Goal: Transaction & Acquisition: Purchase product/service

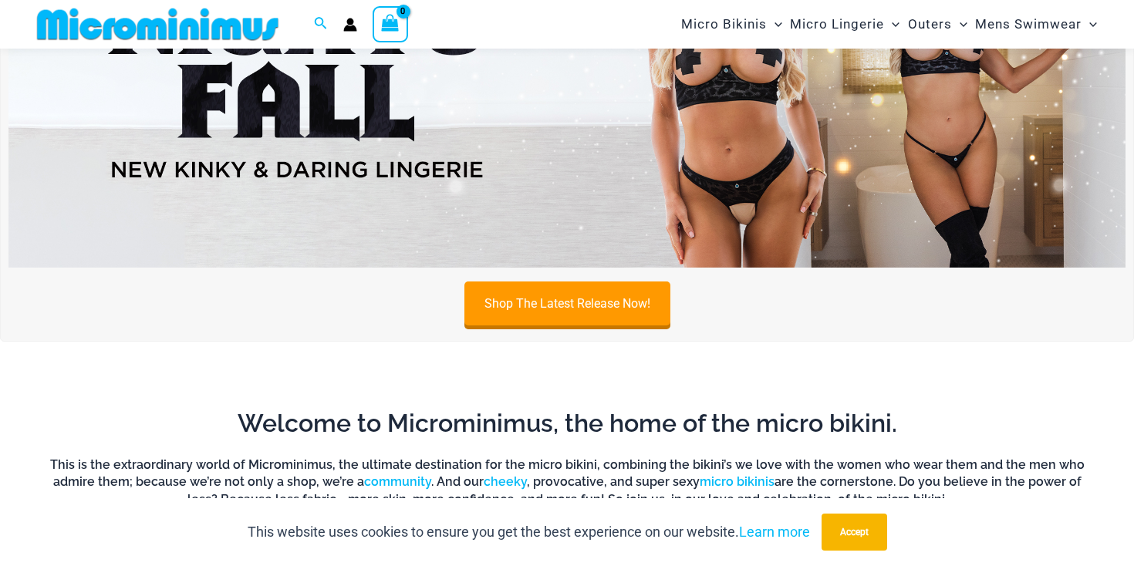
scroll to position [1148, 0]
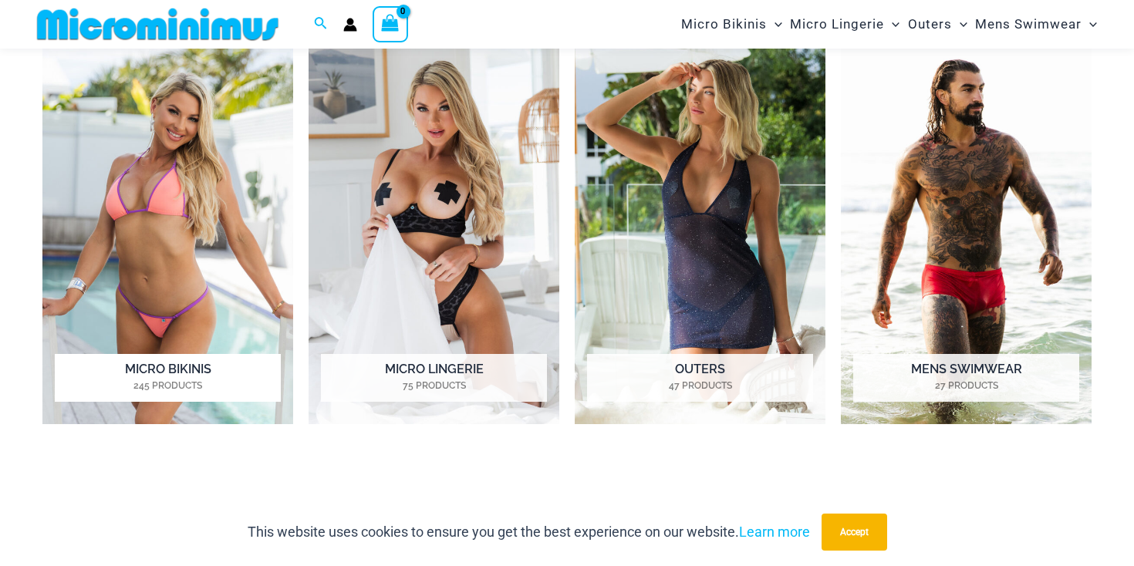
click at [126, 232] on img "Visit product category Micro Bikinis" at bounding box center [167, 230] width 251 height 387
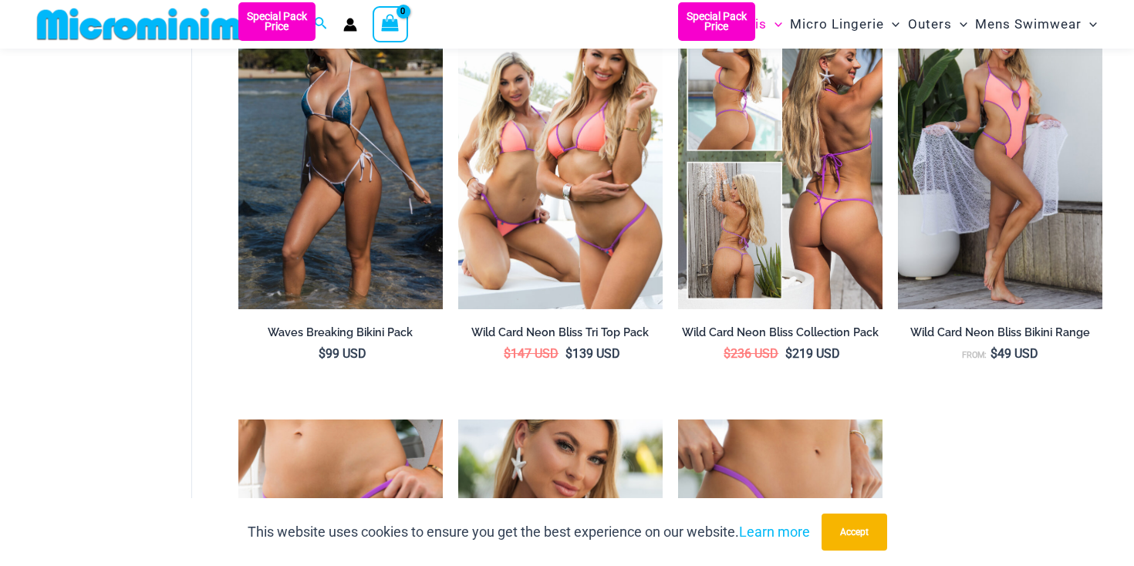
scroll to position [816, 0]
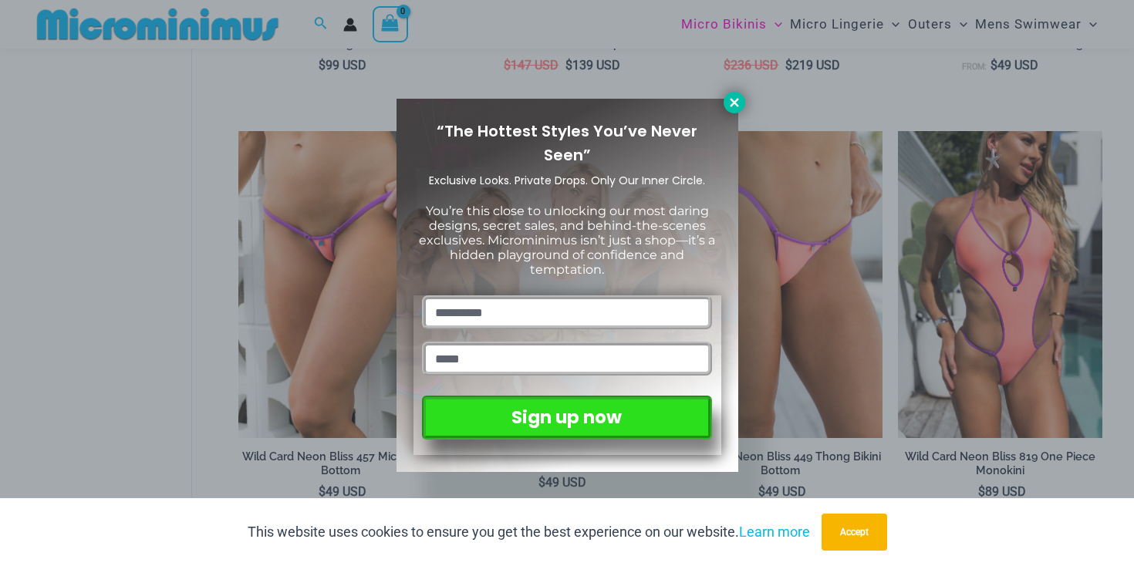
click at [729, 108] on icon at bounding box center [734, 103] width 14 height 14
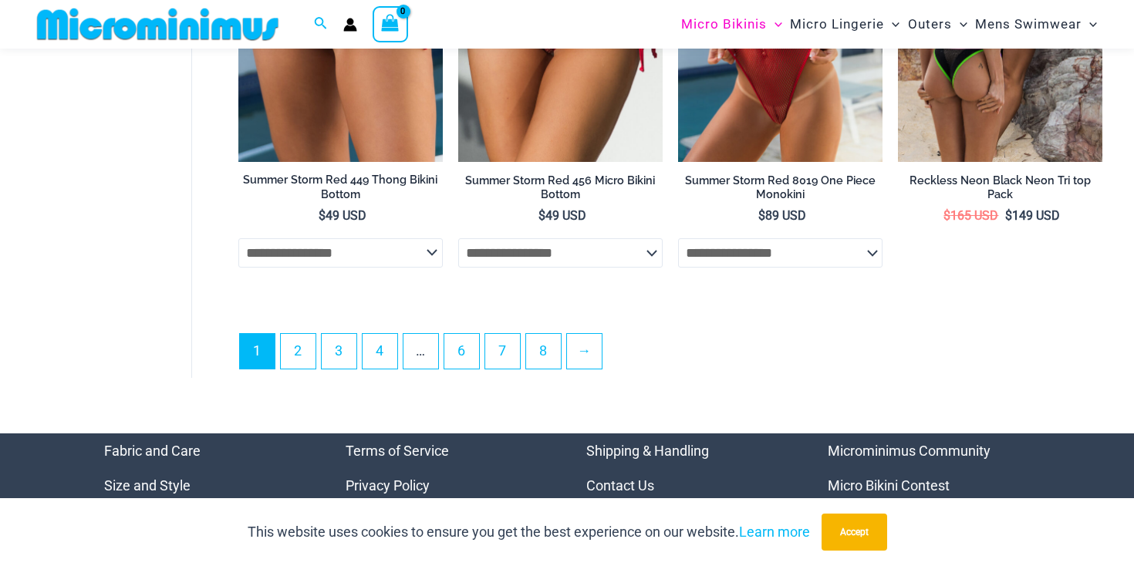
scroll to position [3746, 0]
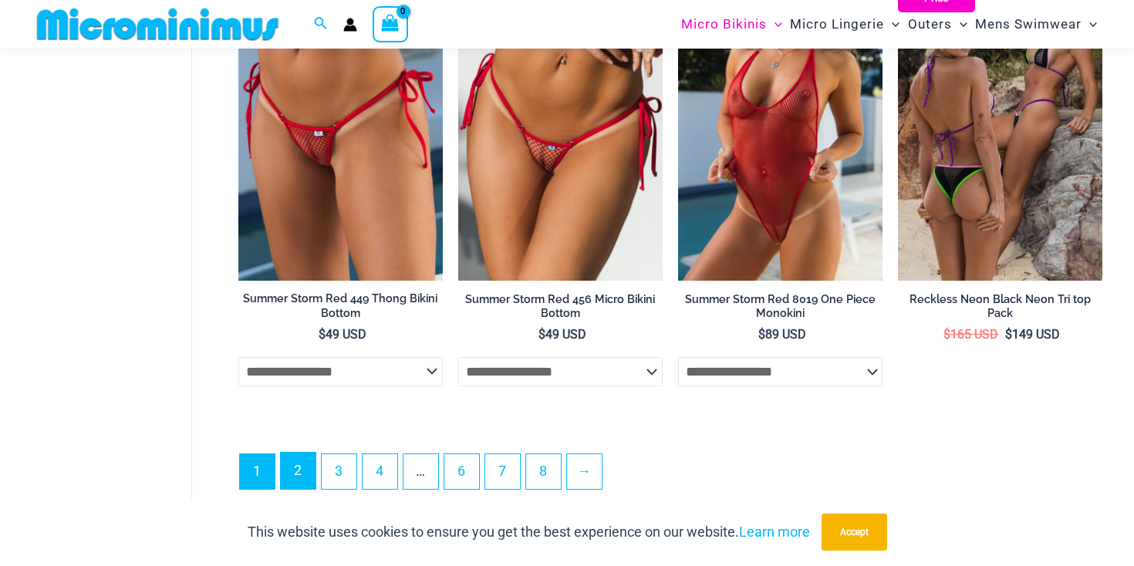
click at [299, 478] on link "2" at bounding box center [298, 471] width 35 height 36
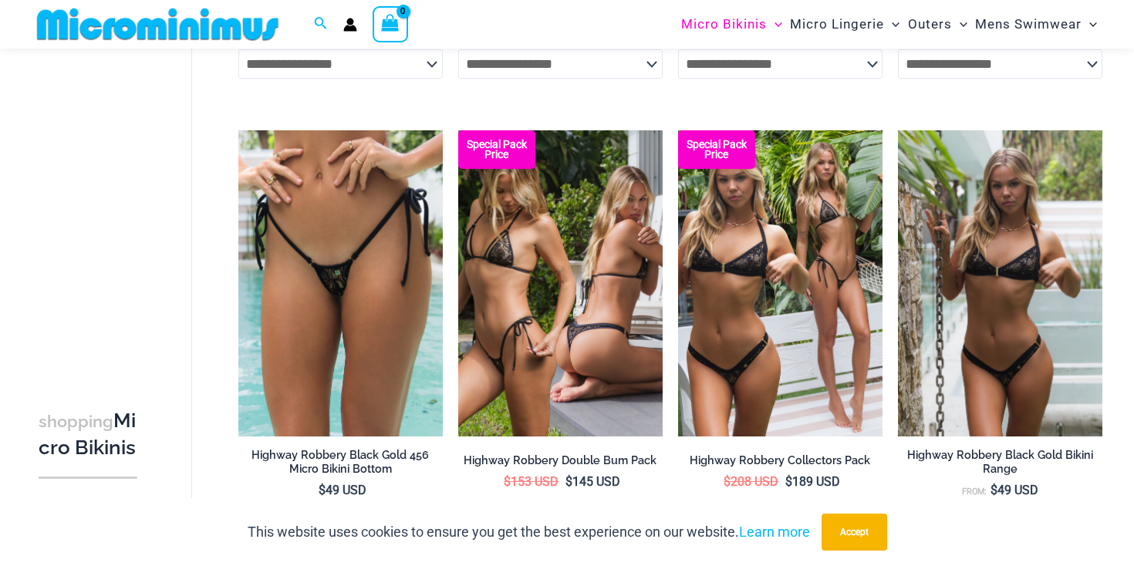
scroll to position [3338, 0]
